Goal: Check status: Check status

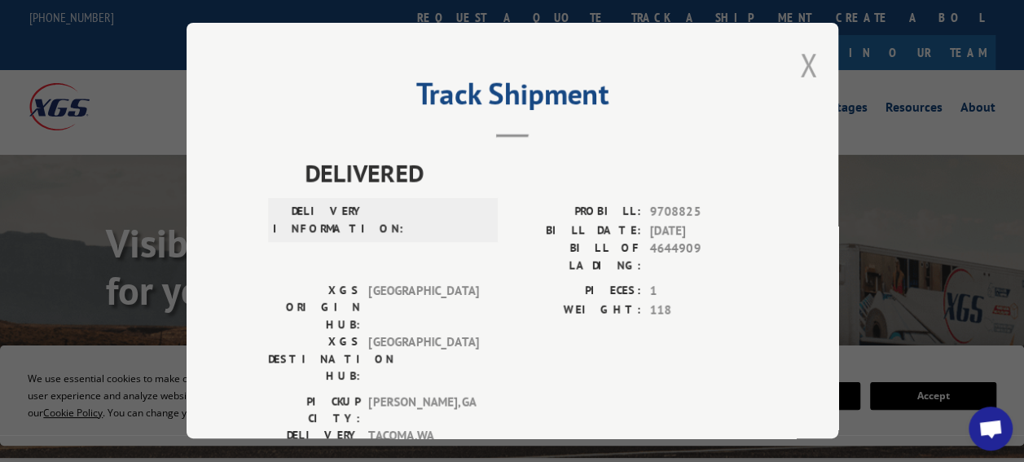
click at [805, 49] on button "Close modal" at bounding box center [809, 64] width 18 height 43
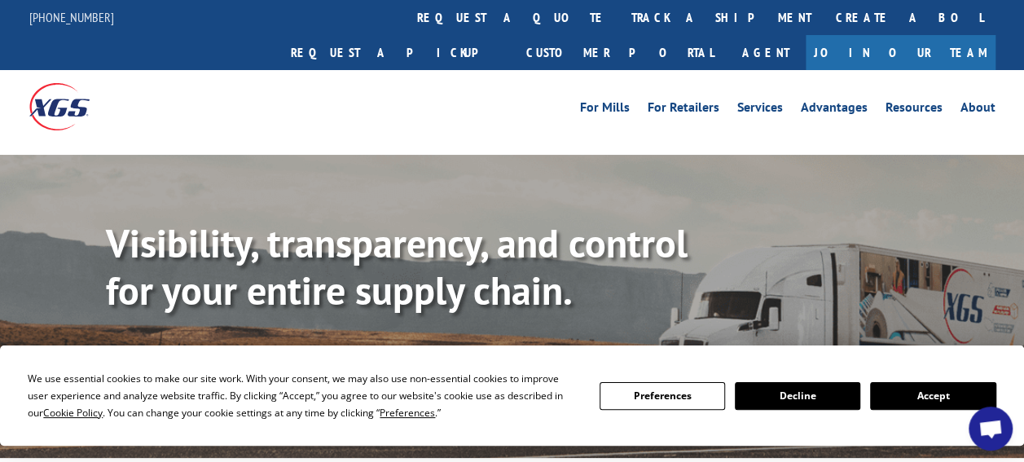
click at [619, 7] on link "track a shipment" at bounding box center [721, 17] width 204 height 35
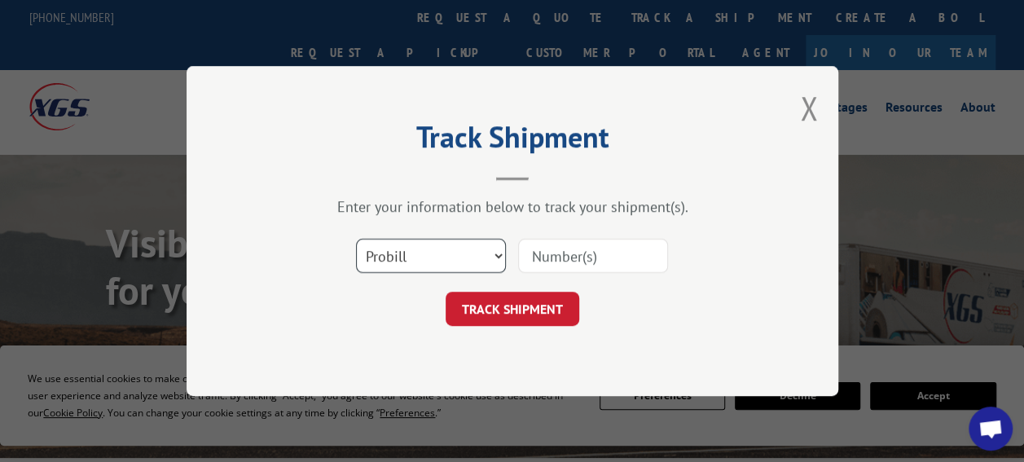
click at [385, 247] on select "Select category... Probill BOL PO" at bounding box center [431, 256] width 150 height 34
select select "po"
click at [356, 239] on select "Select category... Probill BOL PO" at bounding box center [431, 256] width 150 height 34
drag, startPoint x: 576, startPoint y: 264, endPoint x: 577, endPoint y: 255, distance: 9.1
paste input "04530381"
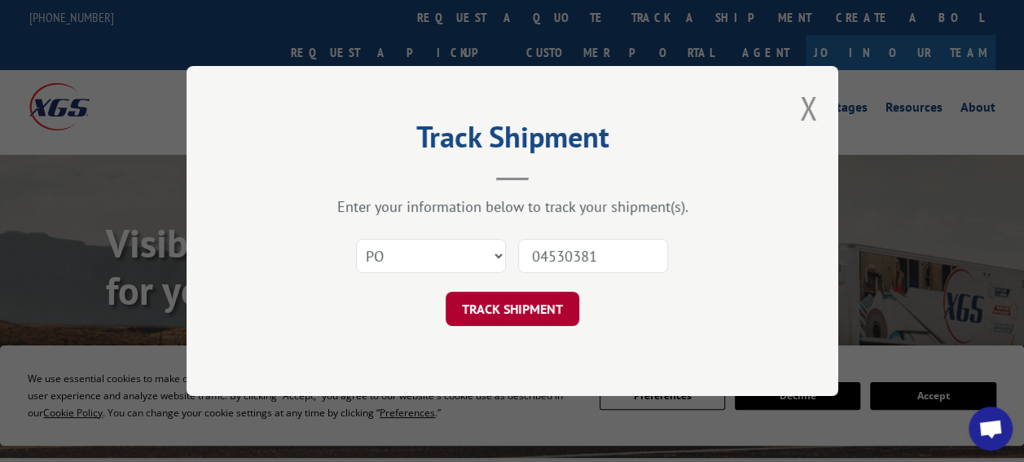
type input "04530381"
click at [533, 303] on button "TRACK SHIPMENT" at bounding box center [512, 309] width 134 height 34
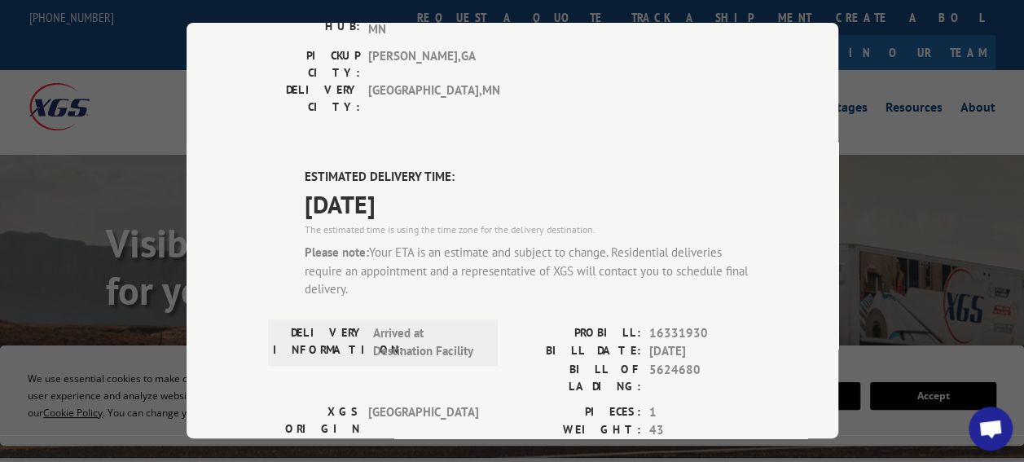
scroll to position [733, 0]
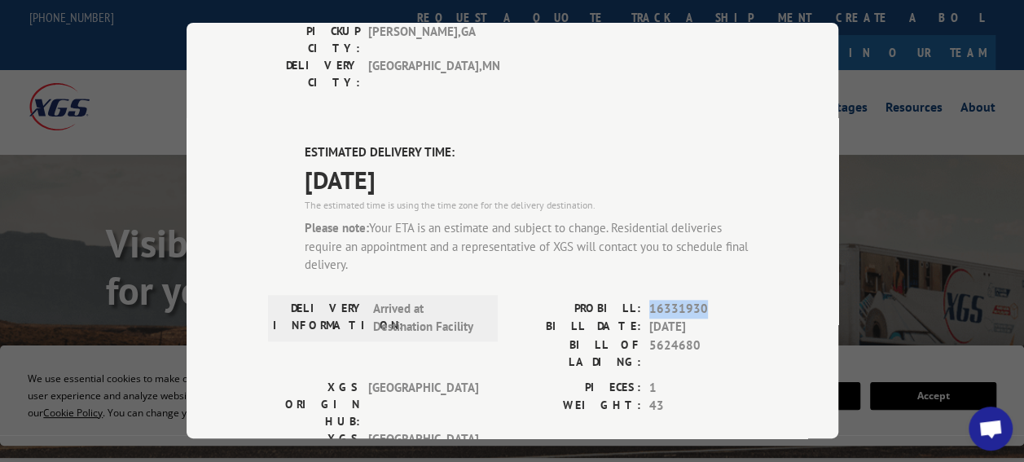
drag, startPoint x: 642, startPoint y: 107, endPoint x: 712, endPoint y: 101, distance: 70.3
click at [712, 300] on span "16331930" at bounding box center [703, 309] width 108 height 19
drag, startPoint x: 712, startPoint y: 101, endPoint x: 722, endPoint y: 168, distance: 67.5
click at [722, 379] on span "1" at bounding box center [703, 388] width 108 height 19
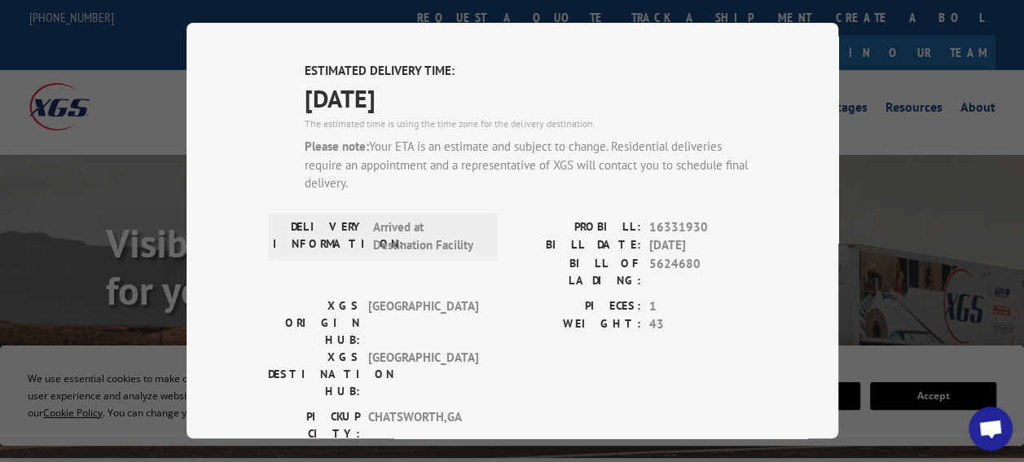
scroll to position [652, 0]
